Goal: Task Accomplishment & Management: Complete application form

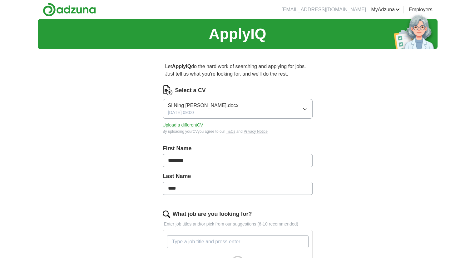
click at [123, 173] on div "ApplyIQ Let ApplyIQ do the hard work of searching and applying for jobs. Just t…" at bounding box center [237, 245] width 399 height 453
click at [352, 139] on div "ApplyIQ Let ApplyIQ do the hard work of searching and applying for jobs. Just t…" at bounding box center [237, 245] width 399 height 453
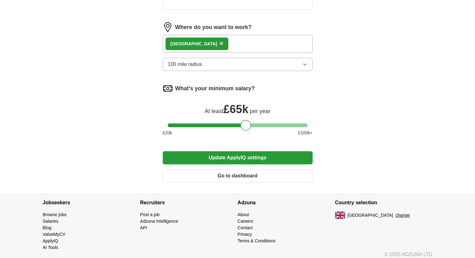
scroll to position [283, 0]
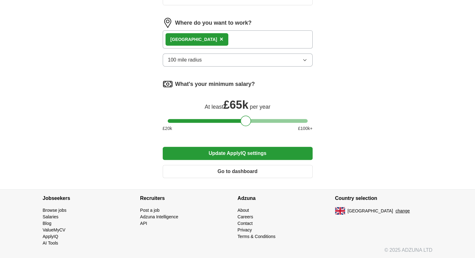
click at [263, 153] on button "Update ApplyIQ settings" at bounding box center [238, 153] width 150 height 13
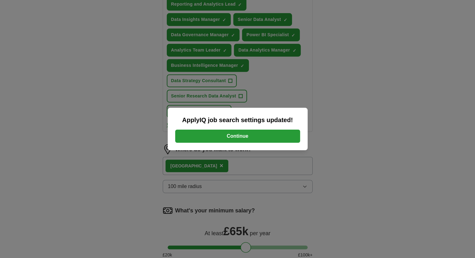
click at [273, 136] on button "Continue" at bounding box center [237, 136] width 125 height 13
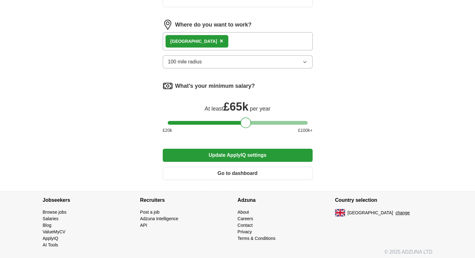
scroll to position [283, 0]
